Goal: Browse casually

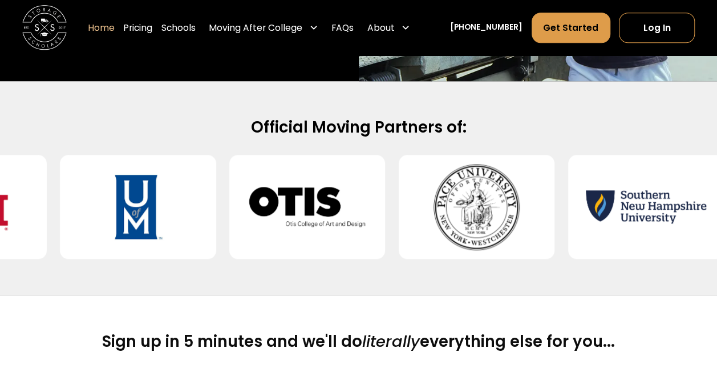
scroll to position [457, 0]
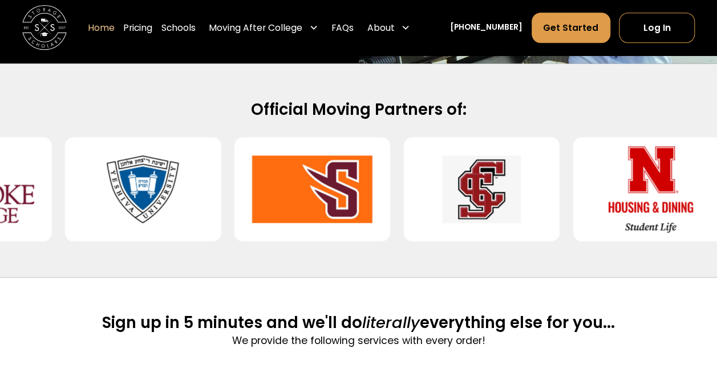
click at [178, 206] on div at bounding box center [143, 189] width 156 height 104
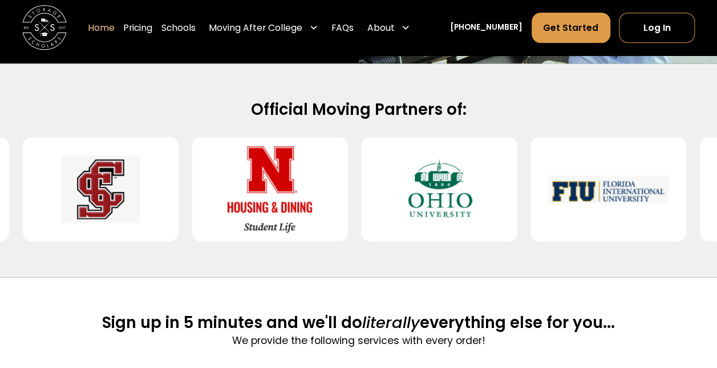
drag, startPoint x: 178, startPoint y: 205, endPoint x: 225, endPoint y: 204, distance: 46.8
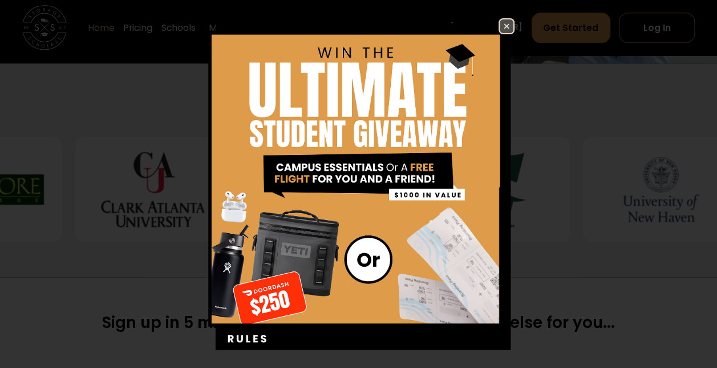
click at [500, 25] on img at bounding box center [507, 26] width 14 height 14
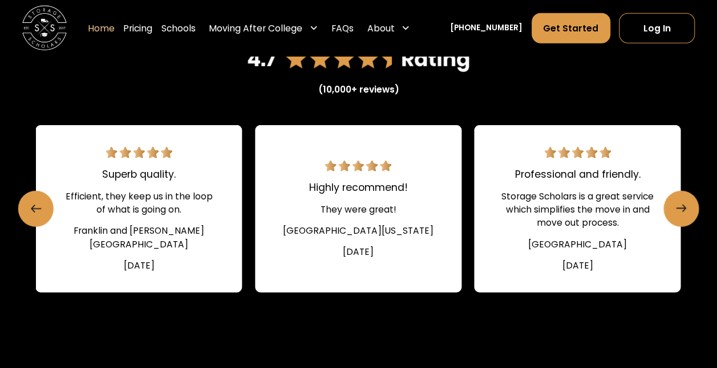
scroll to position [1527, 0]
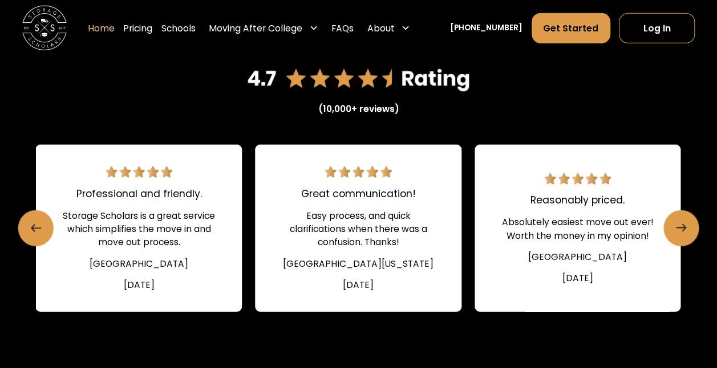
click at [709, 240] on div "(10,000+ reviews) Easy and efficient!! Made summer packing and storage a breeze…" at bounding box center [358, 213] width 717 height 409
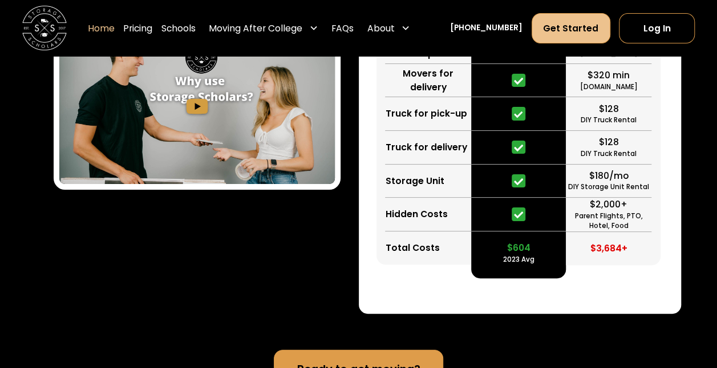
scroll to position [2144, 0]
